Goal: Find specific page/section: Find specific page/section

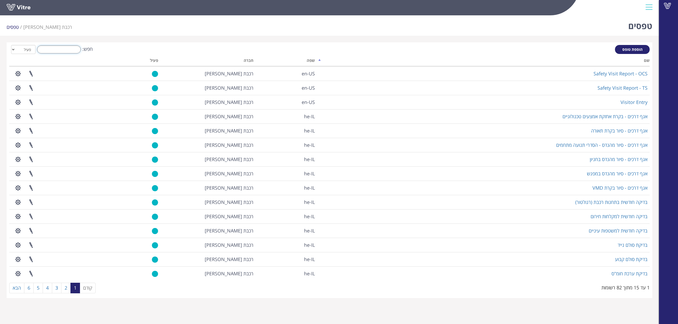
click at [72, 50] on input "חפש:" at bounding box center [59, 50] width 44 height 8
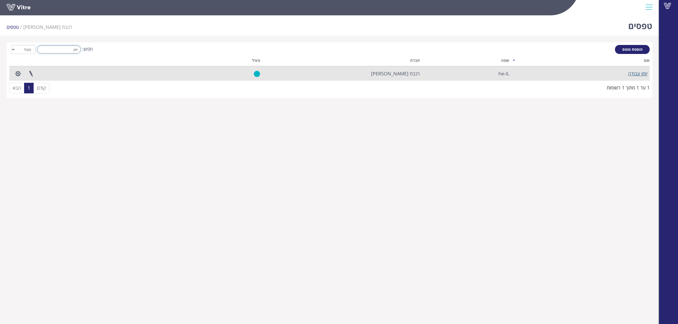
type input "יומן"
click at [630, 71] on link "יומן עבודה" at bounding box center [637, 73] width 19 height 6
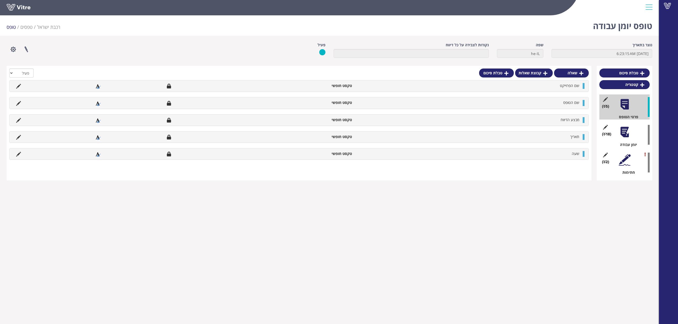
click at [620, 134] on div at bounding box center [624, 132] width 12 height 12
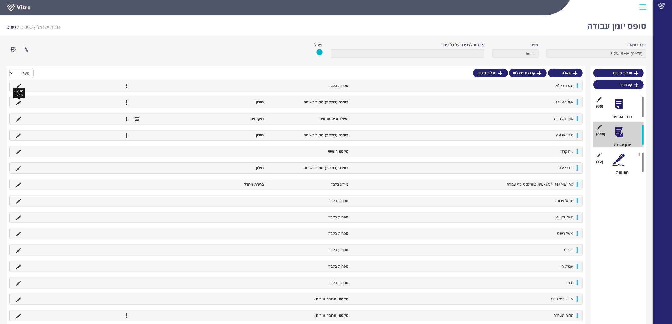
click at [19, 103] on icon at bounding box center [18, 103] width 5 height 5
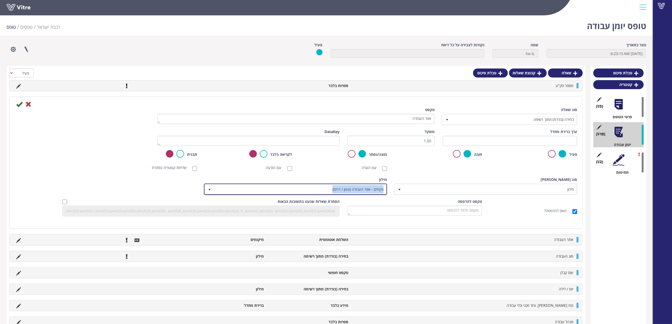
copy span "פקחים - אזור העבודה (צפון / דרום)"
drag, startPoint x: 333, startPoint y: 190, endPoint x: 386, endPoint y: 193, distance: 52.8
click at [386, 193] on span "פקחים - אזור העבודה (צפון / דרום)" at bounding box center [300, 190] width 173 height 10
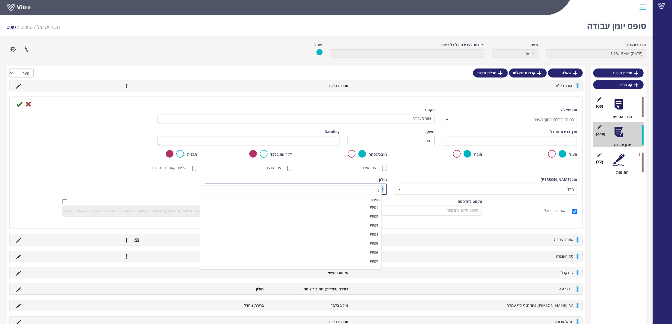
scroll to position [5726, 0]
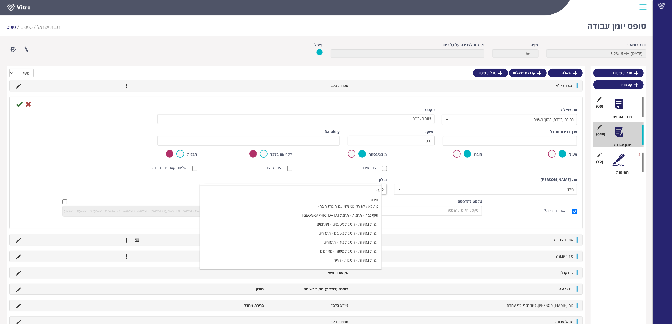
click at [424, 176] on div "סוג שאלה בחירה (בודדת) מתוך רשימה 3 טקסט אזור העבודה ערך ברירת מחדל משקל 1.00 D…" at bounding box center [296, 164] width 562 height 114
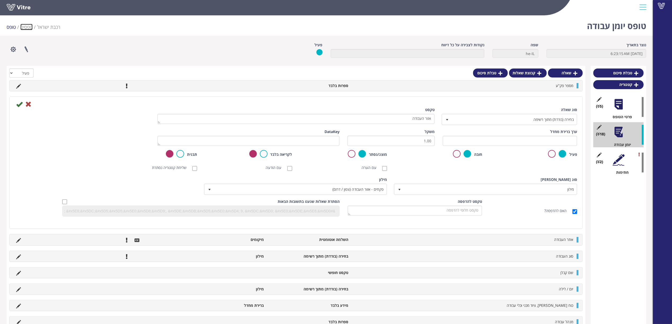
click at [25, 25] on link "טפסים" at bounding box center [26, 27] width 12 height 6
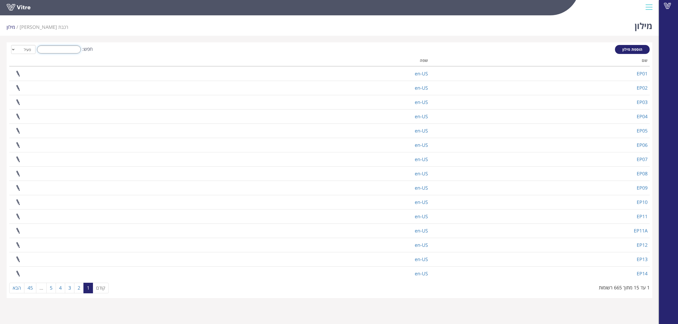
click at [80, 49] on input "חפש:" at bounding box center [59, 50] width 44 height 8
paste input "פקחים - אזור העבודה (צפון / דרום)"
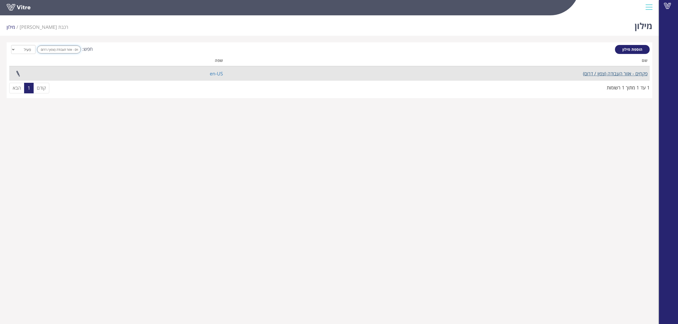
type input "פקחים - אזור העבודה (צפון / דרום)"
click at [612, 74] on link "פקחים - אזור העבודה (צפון / דרום)" at bounding box center [615, 73] width 65 height 6
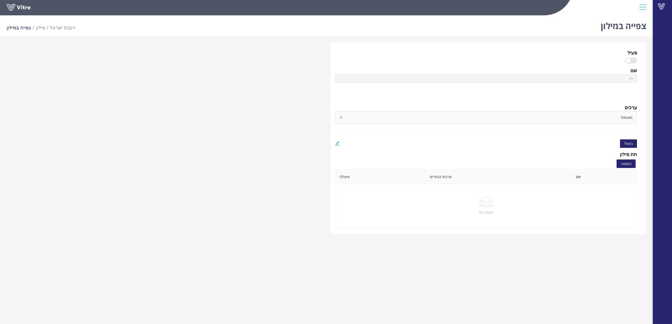
type input "פקחים - אזור העבודה (צפון / דרום)"
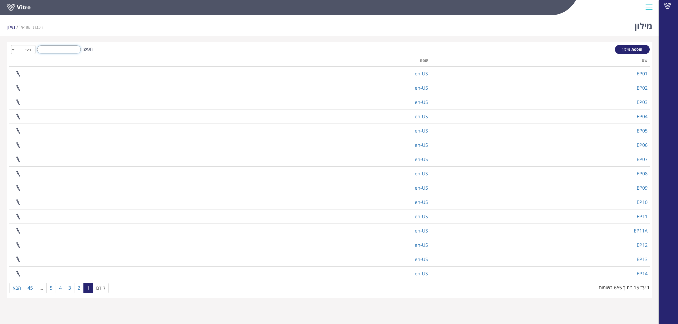
click at [77, 50] on input "חפש:" at bounding box center [59, 50] width 44 height 8
paste input "פקחים - אזור העבודה (צפון / דרום)"
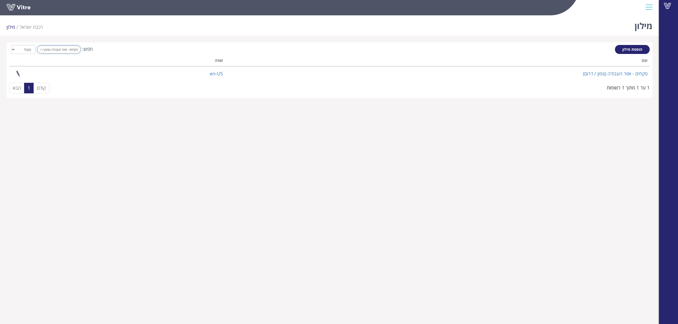
click at [52, 51] on input "פקחים - אזור העבודה (צפון / דרום)" at bounding box center [59, 50] width 44 height 8
type input "ס"
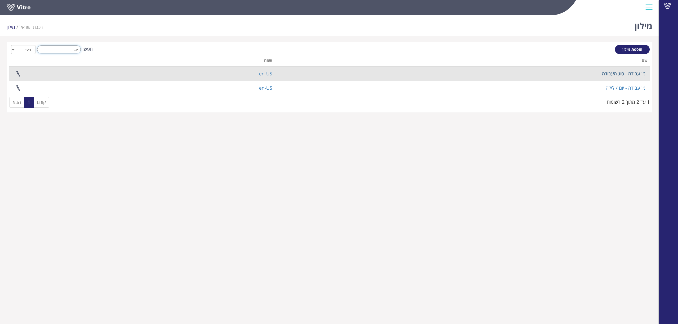
type input "יומן"
click at [612, 74] on link "יומן עבודה - סוג העבודה" at bounding box center [625, 73] width 46 height 6
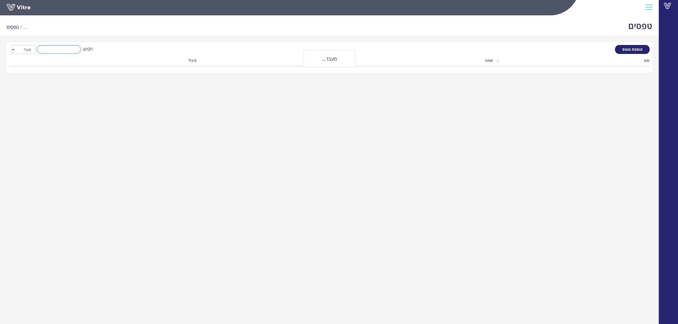
click at [50, 50] on input "חפש:" at bounding box center [59, 50] width 44 height 8
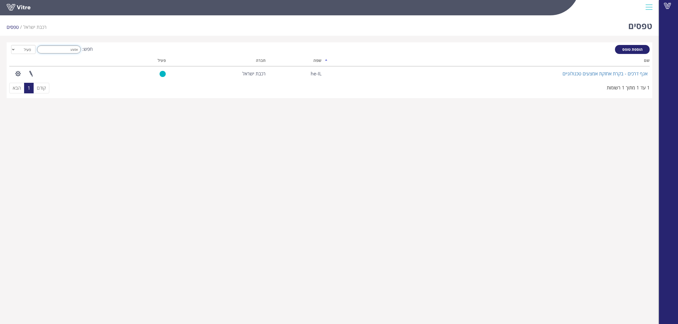
drag, startPoint x: 65, startPoint y: 50, endPoint x: 143, endPoint y: 48, distance: 78.4
click at [143, 48] on div "חפש: אמצע הכל פעיל לא פעיל" at bounding box center [329, 50] width 640 height 10
type input "ת"
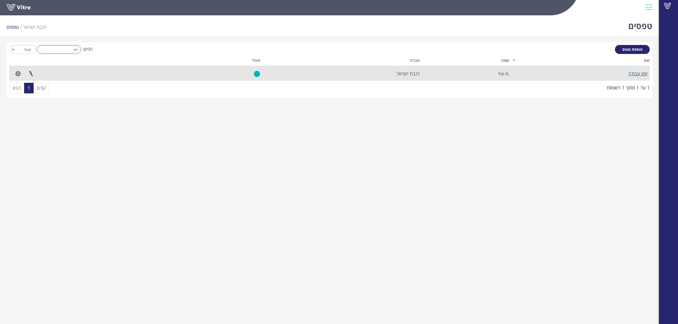
type input "יומן"
click at [639, 71] on link "יומן עבודה" at bounding box center [637, 73] width 19 height 6
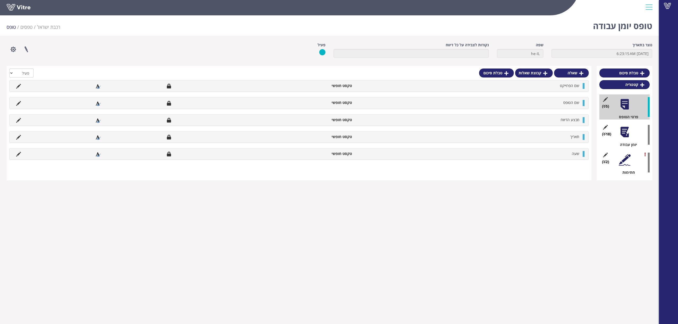
drag, startPoint x: 627, startPoint y: 133, endPoint x: 624, endPoint y: 132, distance: 2.9
click at [626, 133] on div at bounding box center [624, 132] width 12 height 12
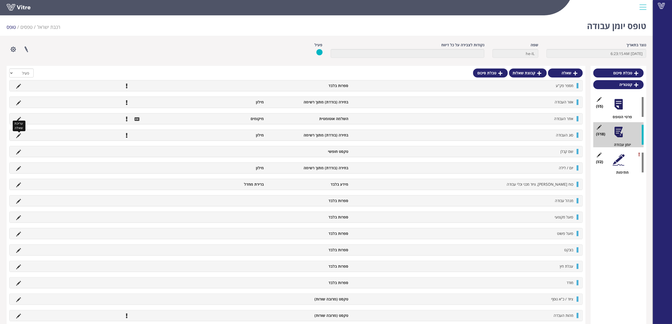
click at [19, 135] on icon at bounding box center [18, 135] width 5 height 5
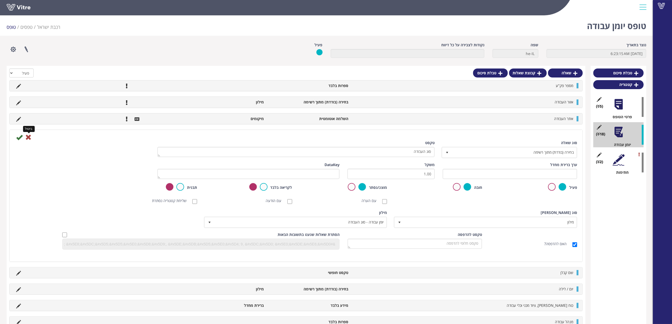
click at [28, 139] on icon at bounding box center [28, 137] width 6 height 6
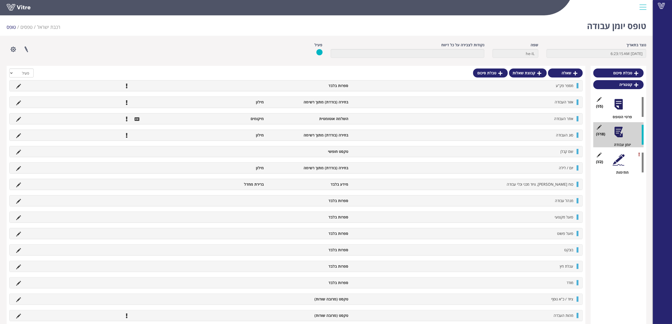
click at [381, 65] on div "נוצר בתאריך [DATE] 6:23:15 AM שפה he-IL נקודות לצבירה על כל דיווח פעיל פרוייקטי…" at bounding box center [326, 210] width 639 height 336
click at [27, 28] on link "טפסים" at bounding box center [26, 27] width 12 height 6
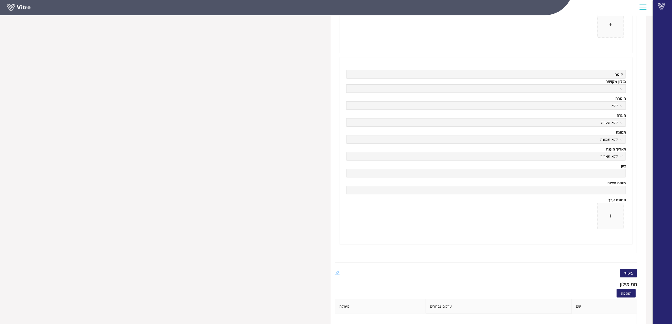
scroll to position [494, 0]
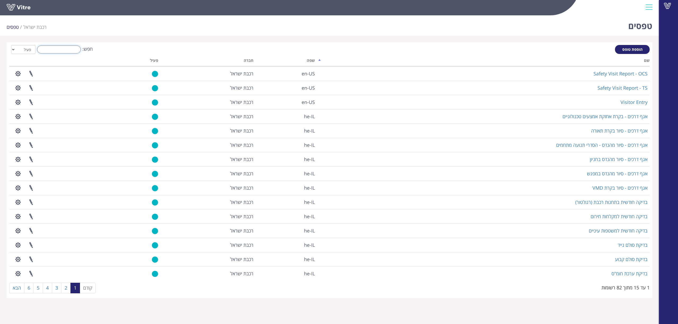
click at [74, 51] on input "חפש:" at bounding box center [59, 50] width 44 height 8
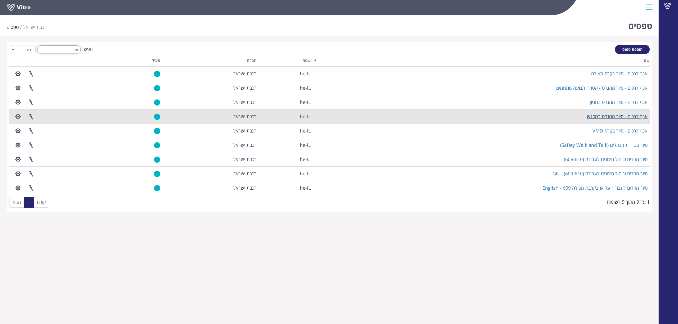
type input "סיו"
click at [607, 114] on link "אגף דרכים - סיור מהנדס במפגש" at bounding box center [617, 116] width 61 height 6
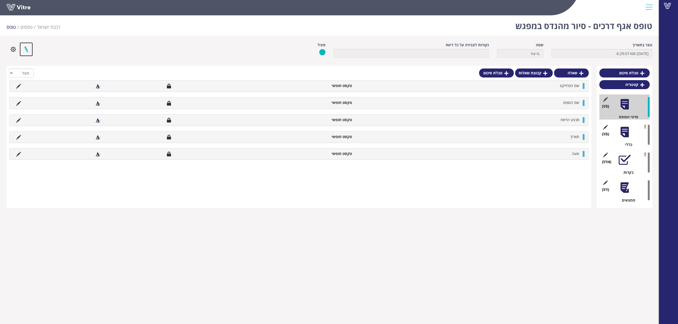
click at [29, 51] on link at bounding box center [26, 49] width 13 height 14
